Goal: Task Accomplishment & Management: Complete application form

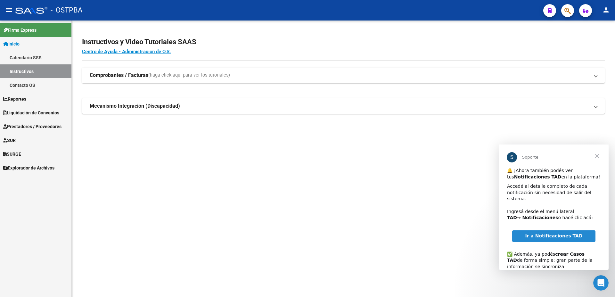
click at [30, 112] on span "Liquidación de Convenios" at bounding box center [31, 112] width 56 height 7
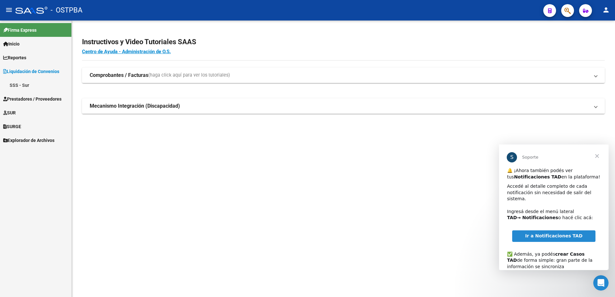
click at [25, 99] on span "Prestadores / Proveedores" at bounding box center [32, 98] width 58 height 7
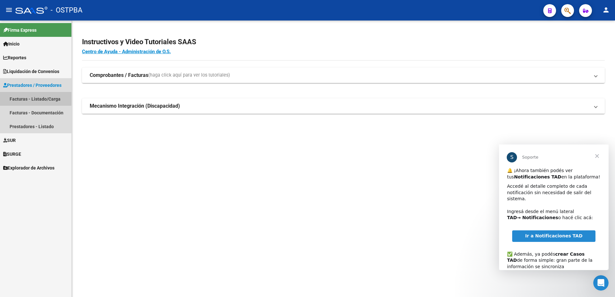
click at [27, 97] on link "Facturas - Listado/Carga" at bounding box center [35, 99] width 71 height 14
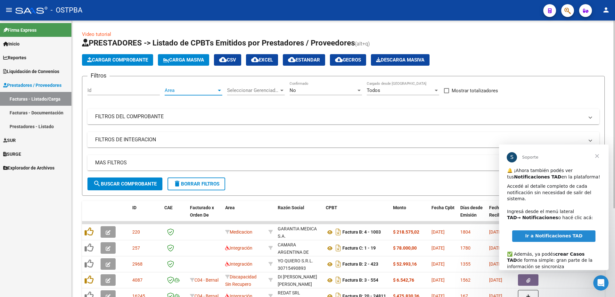
click at [220, 91] on div at bounding box center [219, 91] width 3 height 2
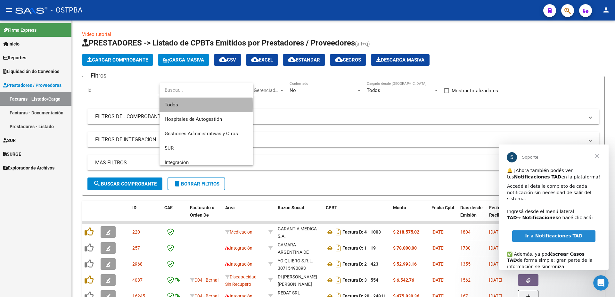
click at [181, 105] on span "Todos" at bounding box center [207, 105] width 84 height 14
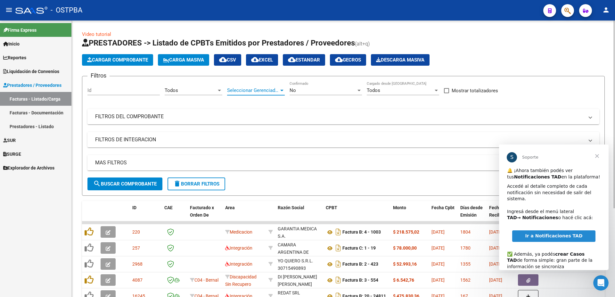
click at [281, 90] on div at bounding box center [281, 91] width 3 height 2
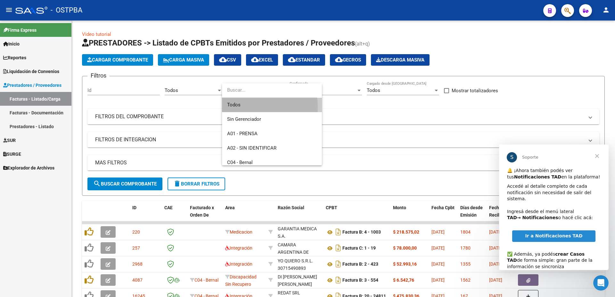
click at [234, 107] on span "Todos" at bounding box center [272, 105] width 90 height 14
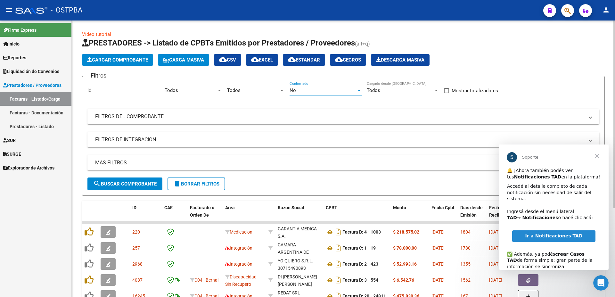
click at [358, 88] on div at bounding box center [359, 90] width 6 height 5
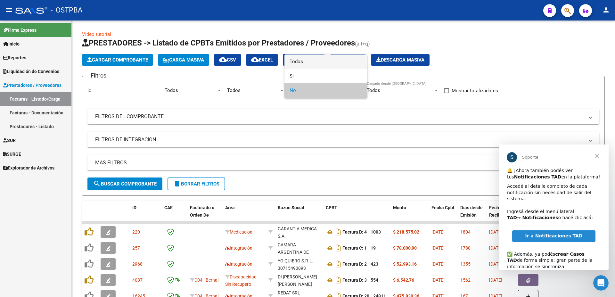
click at [302, 61] on span "Todos" at bounding box center [326, 61] width 72 height 14
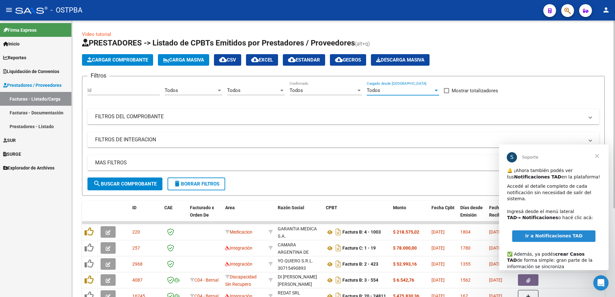
click at [437, 89] on div at bounding box center [436, 90] width 6 height 5
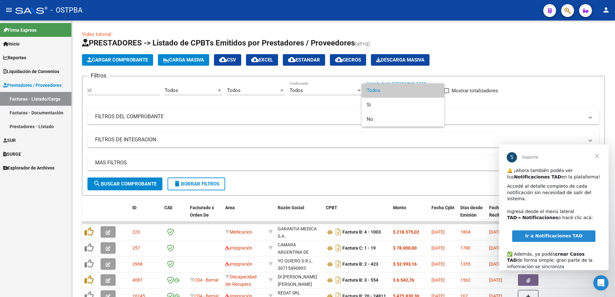
click at [378, 89] on span "Todos" at bounding box center [403, 90] width 72 height 14
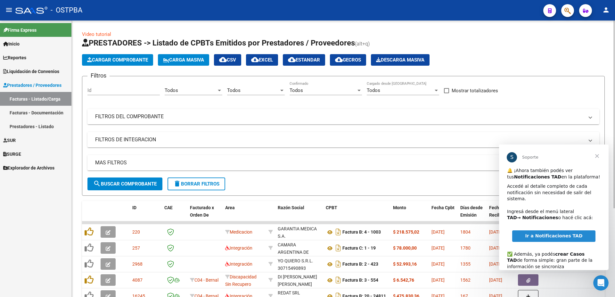
click at [144, 115] on mat-panel-title "FILTROS DEL COMPROBANTE" at bounding box center [339, 116] width 489 height 7
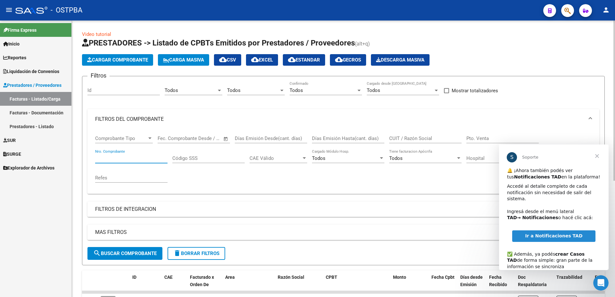
click at [113, 157] on input "Nro. Comprobante" at bounding box center [131, 158] width 72 height 6
click at [136, 251] on span "search Buscar Comprobante" at bounding box center [124, 253] width 63 height 6
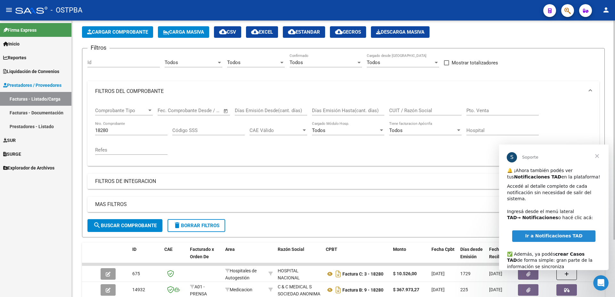
scroll to position [64, 0]
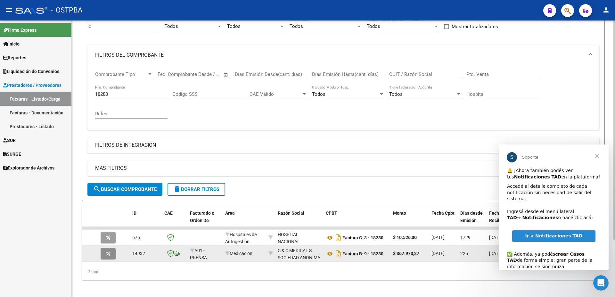
click at [106, 253] on icon "button" at bounding box center [108, 253] width 5 height 5
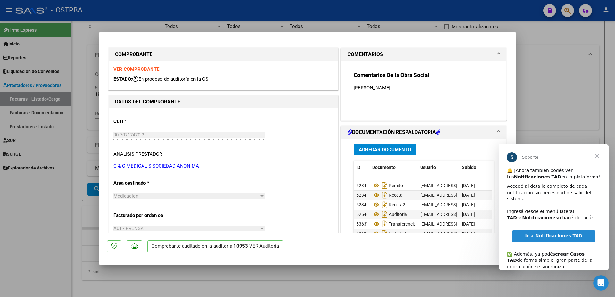
click at [133, 69] on strong "VER COMPROBANTE" at bounding box center [136, 69] width 46 height 6
click at [375, 230] on icon at bounding box center [376, 234] width 8 height 8
click at [338, 274] on div at bounding box center [307, 148] width 615 height 297
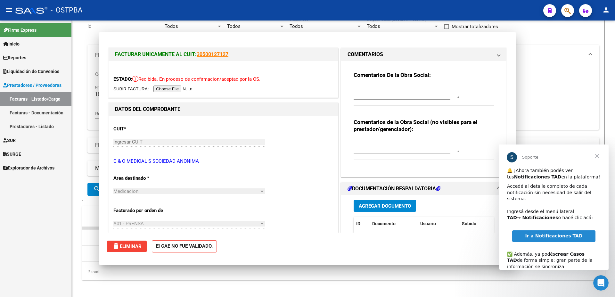
scroll to position [0, 0]
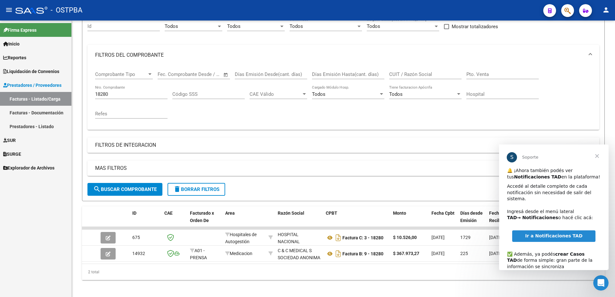
click at [597, 155] on span "Cerrar" at bounding box center [597, 155] width 23 height 23
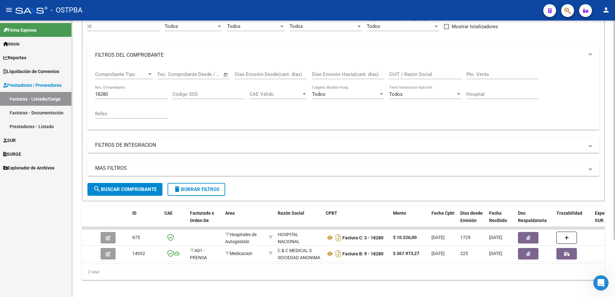
click at [122, 98] on div "18280 Nro. Comprobante" at bounding box center [131, 92] width 72 height 14
type input "1"
type input "20628"
click at [124, 190] on span "search Buscar Comprobante" at bounding box center [124, 189] width 63 height 6
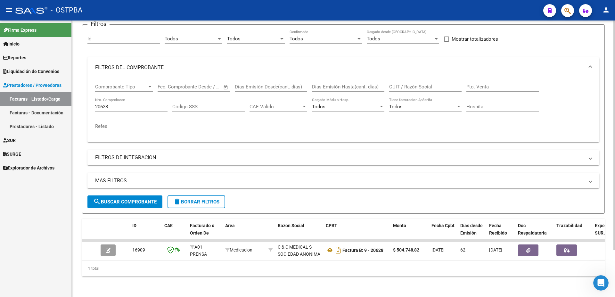
scroll to position [56, 0]
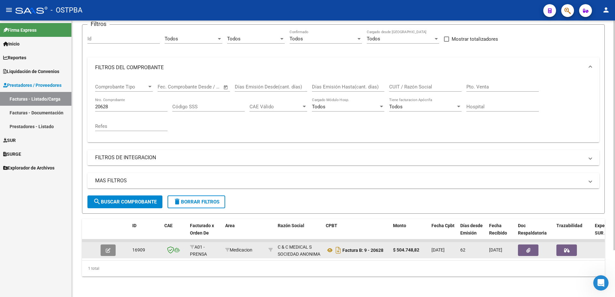
click at [107, 248] on icon "button" at bounding box center [108, 250] width 5 height 5
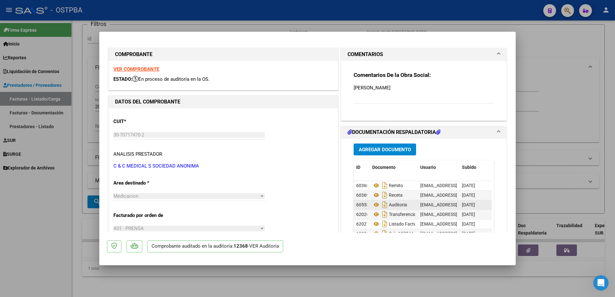
scroll to position [5, 0]
click at [516, 231] on div at bounding box center [307, 148] width 615 height 297
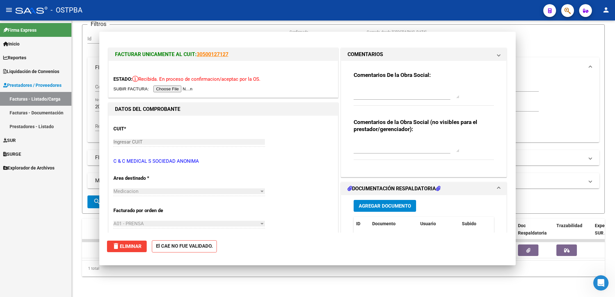
click at [516, 231] on datatable-header-cell "Doc Respaldatoria" at bounding box center [534, 233] width 38 height 28
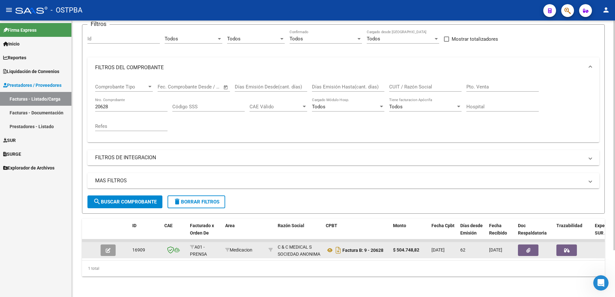
click at [112, 244] on button "button" at bounding box center [108, 250] width 15 height 12
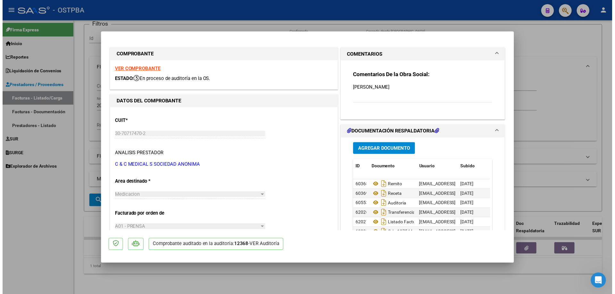
scroll to position [5, 0]
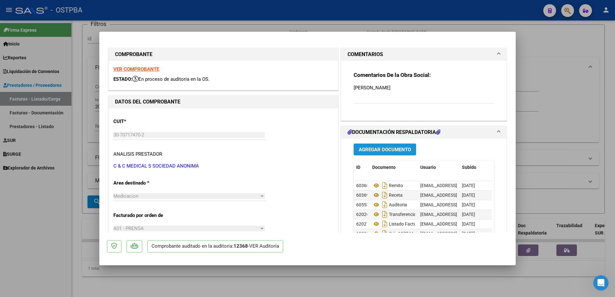
click at [373, 147] on span "Agregar Documento" at bounding box center [385, 150] width 52 height 6
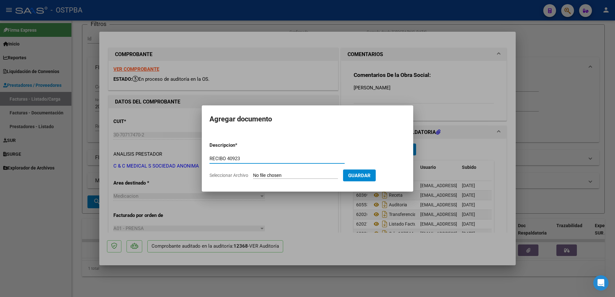
type input "RECIBO 40923"
click at [277, 177] on input "Seleccionar Archivo" at bounding box center [295, 176] width 85 height 6
click at [371, 176] on span "Guardar" at bounding box center [359, 176] width 22 height 6
click at [371, 177] on span "Guardar" at bounding box center [359, 176] width 22 height 6
click at [282, 174] on input "Seleccionar Archivo" at bounding box center [295, 176] width 85 height 6
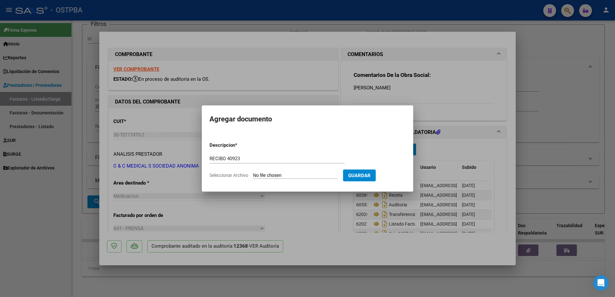
click at [311, 202] on div at bounding box center [307, 148] width 615 height 297
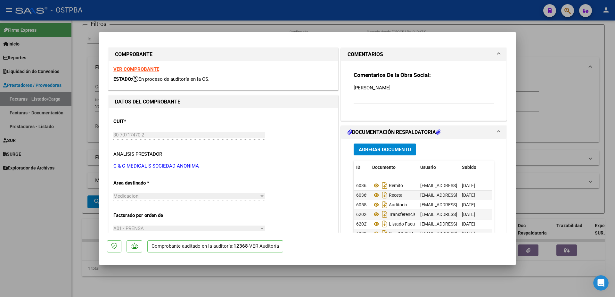
click at [457, 277] on div at bounding box center [307, 148] width 615 height 297
type input "$ 0,00"
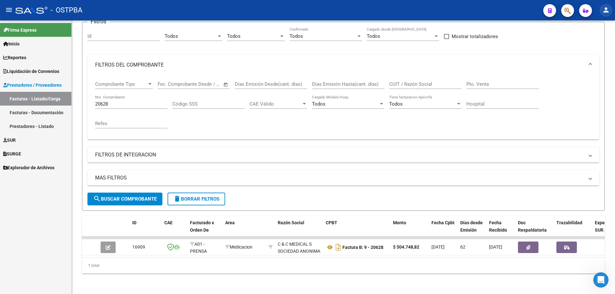
click at [604, 8] on mat-icon "person" at bounding box center [606, 10] width 8 height 8
click at [596, 43] on button "exit_to_app Salir" at bounding box center [592, 42] width 39 height 15
